Goal: Task Accomplishment & Management: Manage account settings

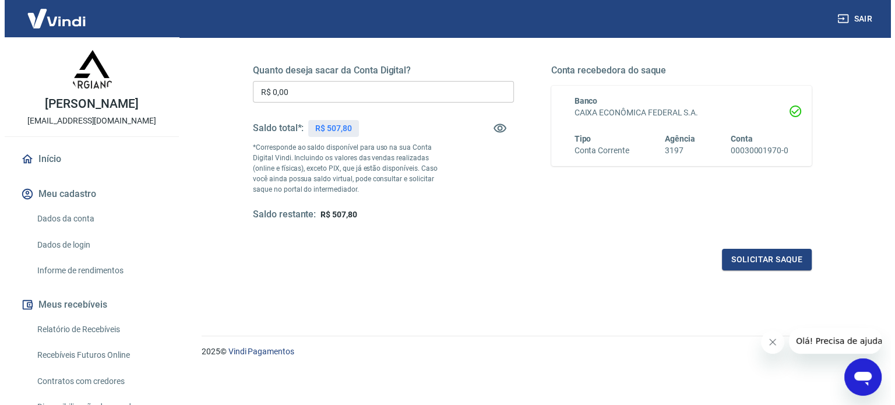
scroll to position [170, 0]
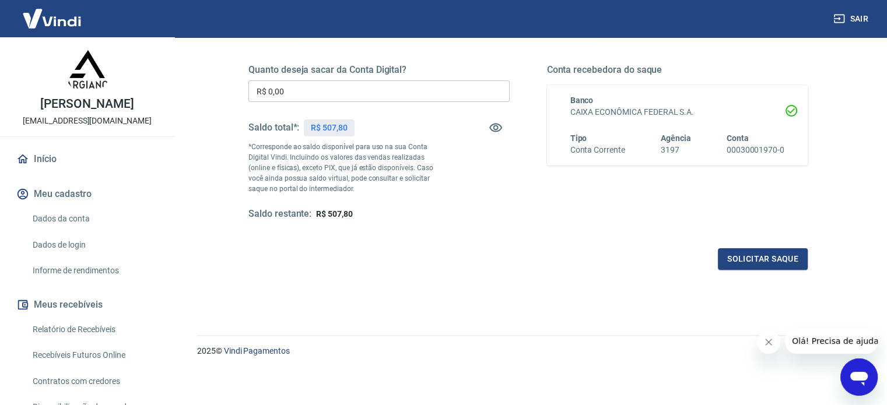
click at [295, 83] on input "R$ 0,00" at bounding box center [378, 91] width 261 height 22
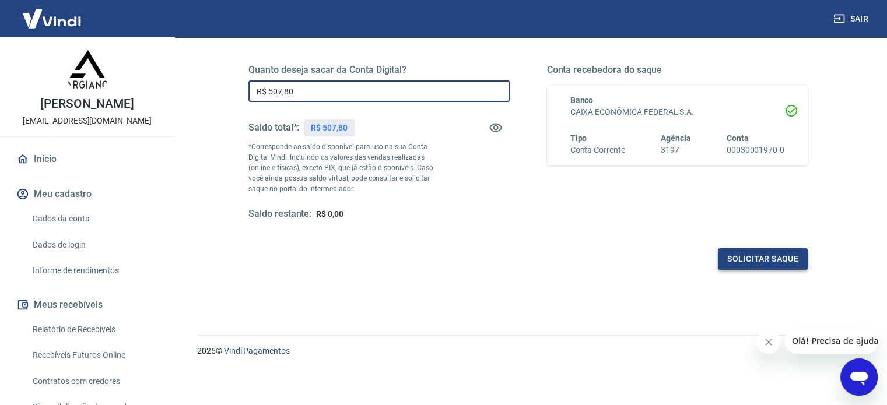
type input "R$ 507,80"
click at [751, 256] on button "Solicitar saque" at bounding box center [763, 259] width 90 height 22
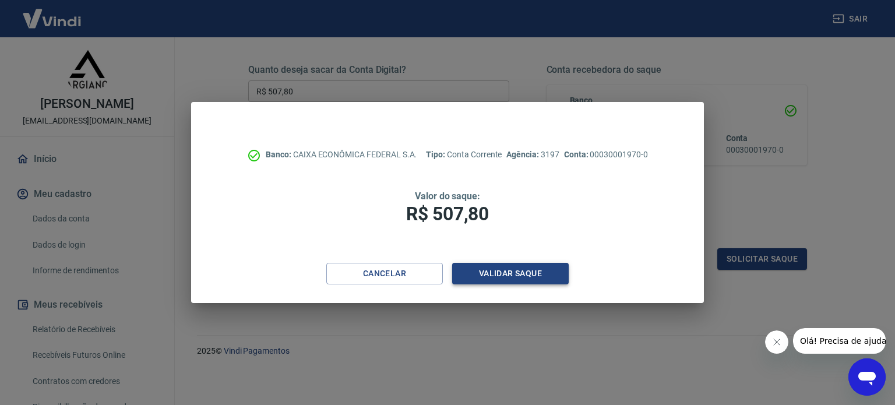
click at [507, 272] on button "Validar saque" at bounding box center [510, 274] width 117 height 22
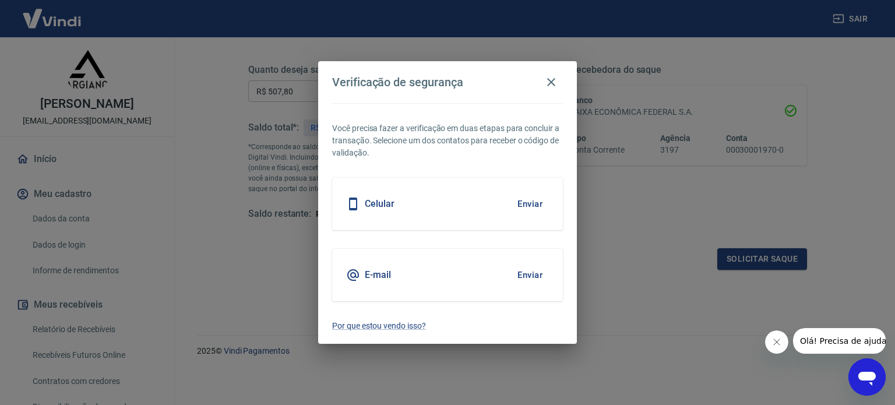
click at [529, 273] on button "Enviar" at bounding box center [530, 275] width 38 height 24
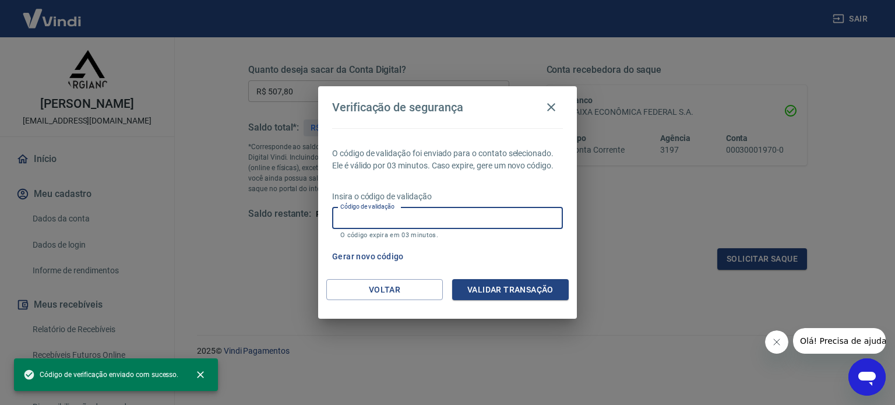
click at [465, 209] on input "Código de validação" at bounding box center [447, 219] width 231 height 22
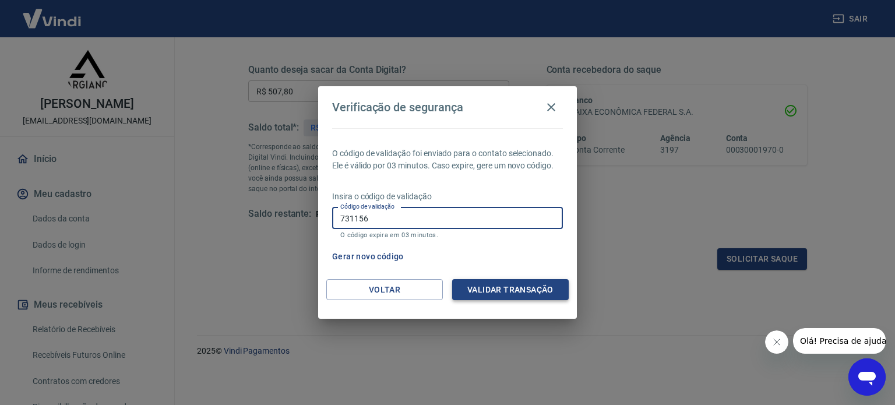
type input "731156"
click at [528, 287] on button "Validar transação" at bounding box center [510, 290] width 117 height 22
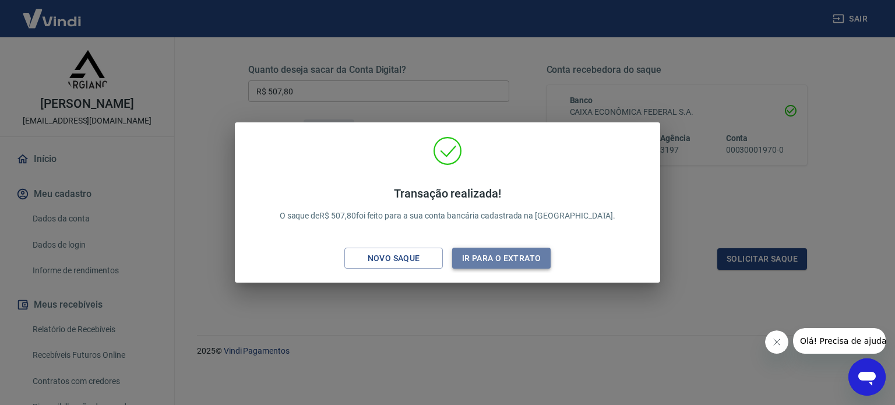
click at [498, 258] on button "Ir para o extrato" at bounding box center [501, 259] width 99 height 22
